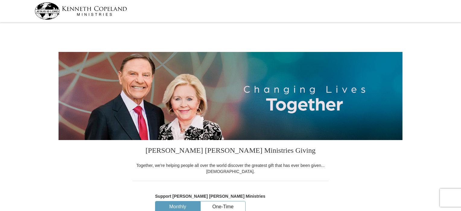
select select "NC"
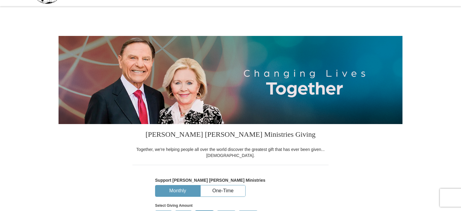
scroll to position [151, 0]
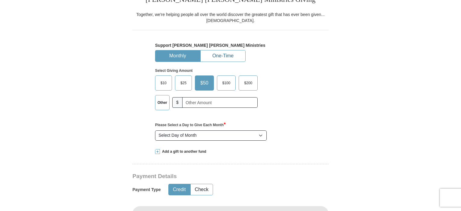
click at [220, 53] on button "One-Time" at bounding box center [223, 55] width 45 height 11
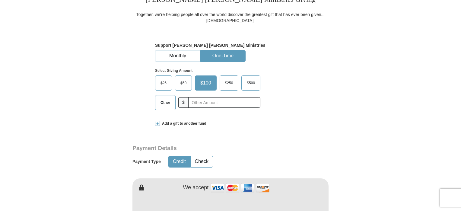
click at [259, 81] on label "$500" at bounding box center [251, 83] width 18 height 14
click at [0, 0] on input "$500" at bounding box center [0, 0] width 0 height 0
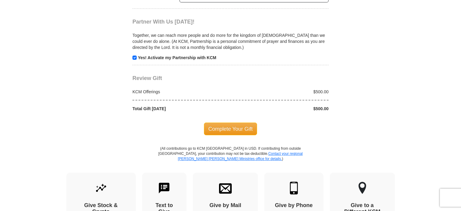
scroll to position [573, 0]
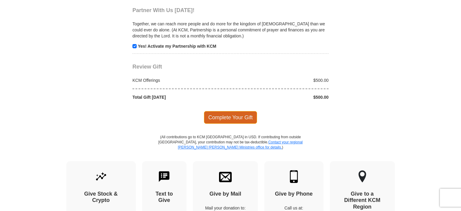
click at [228, 114] on span "Complete Your Gift" at bounding box center [230, 117] width 53 height 13
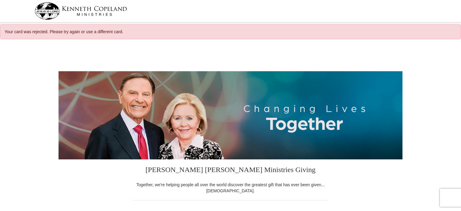
select select "NC"
